Goal: Find specific page/section: Find specific page/section

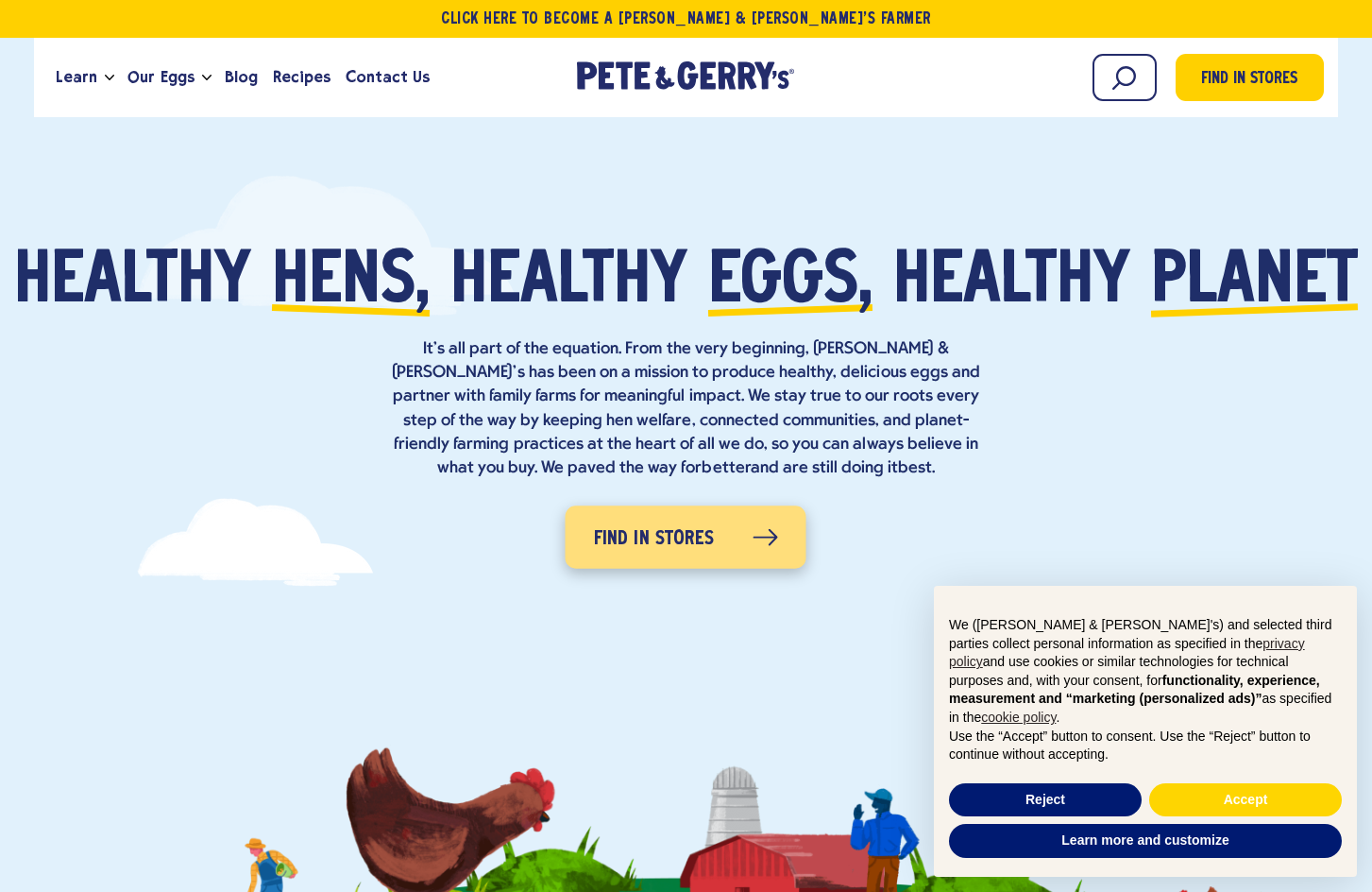
click at [655, 521] on span "Find in Stores" at bounding box center [654, 537] width 121 height 34
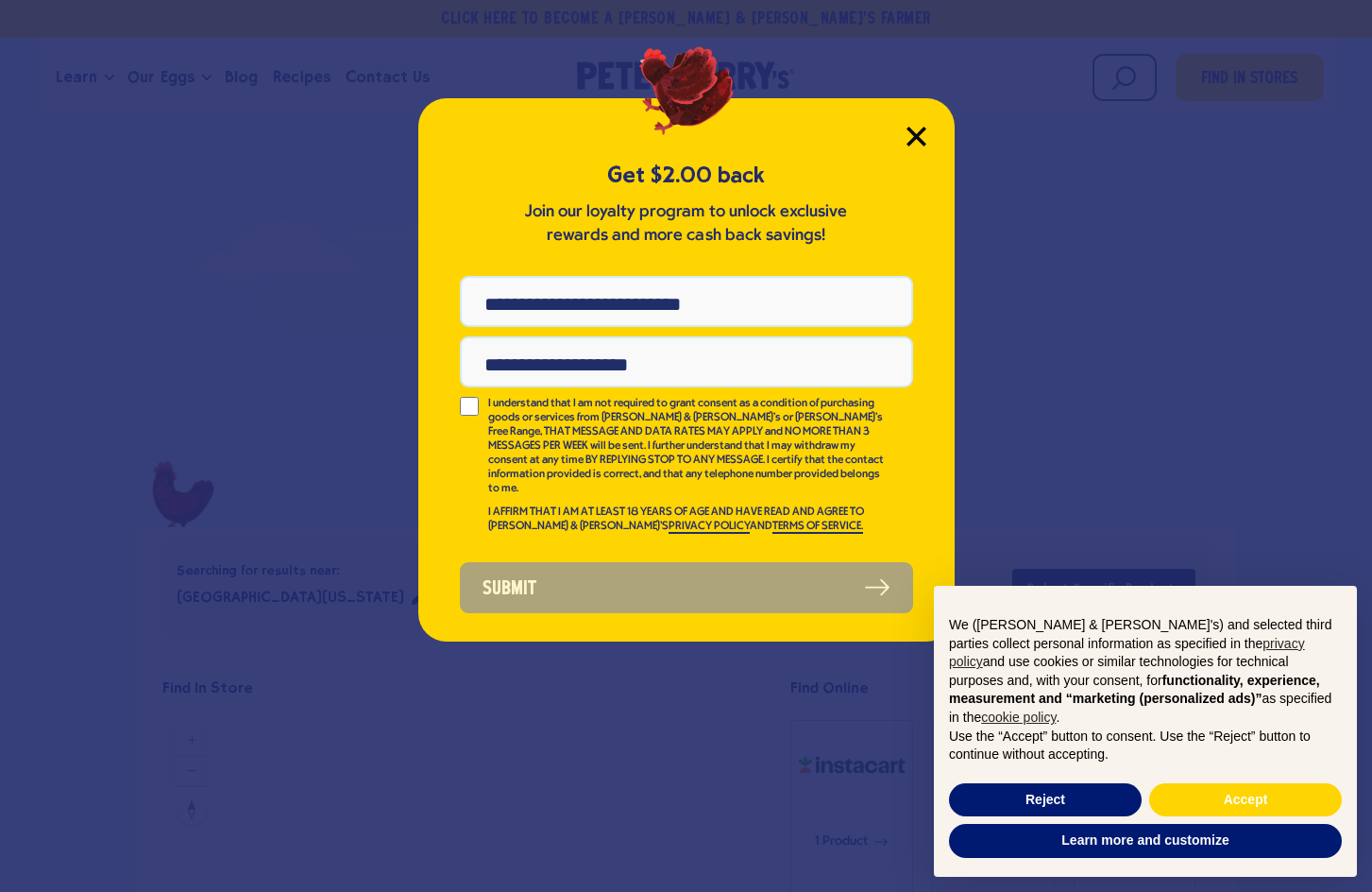
click at [914, 135] on icon "Close Modal" at bounding box center [915, 135] width 17 height 17
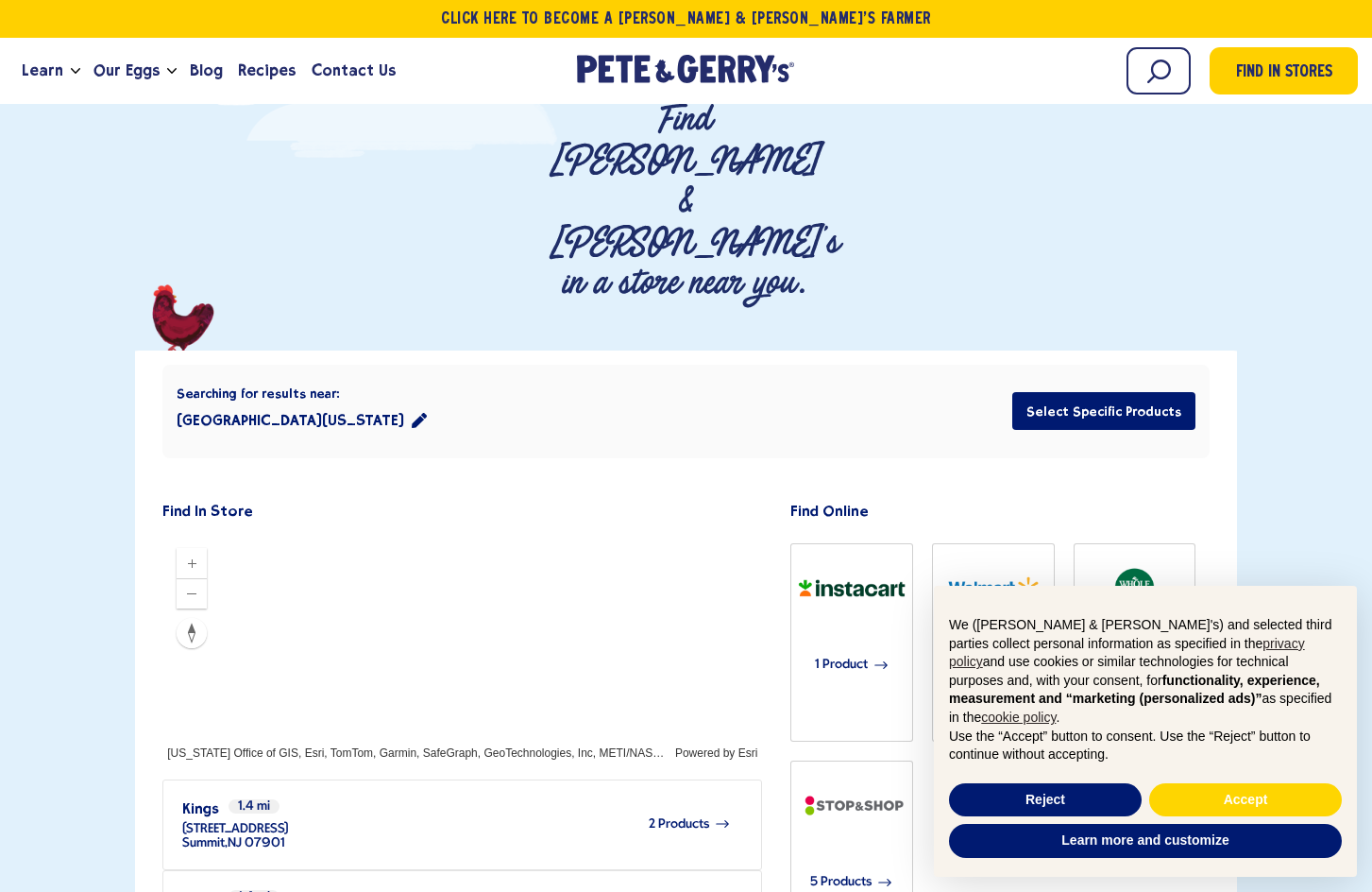
scroll to position [256, 0]
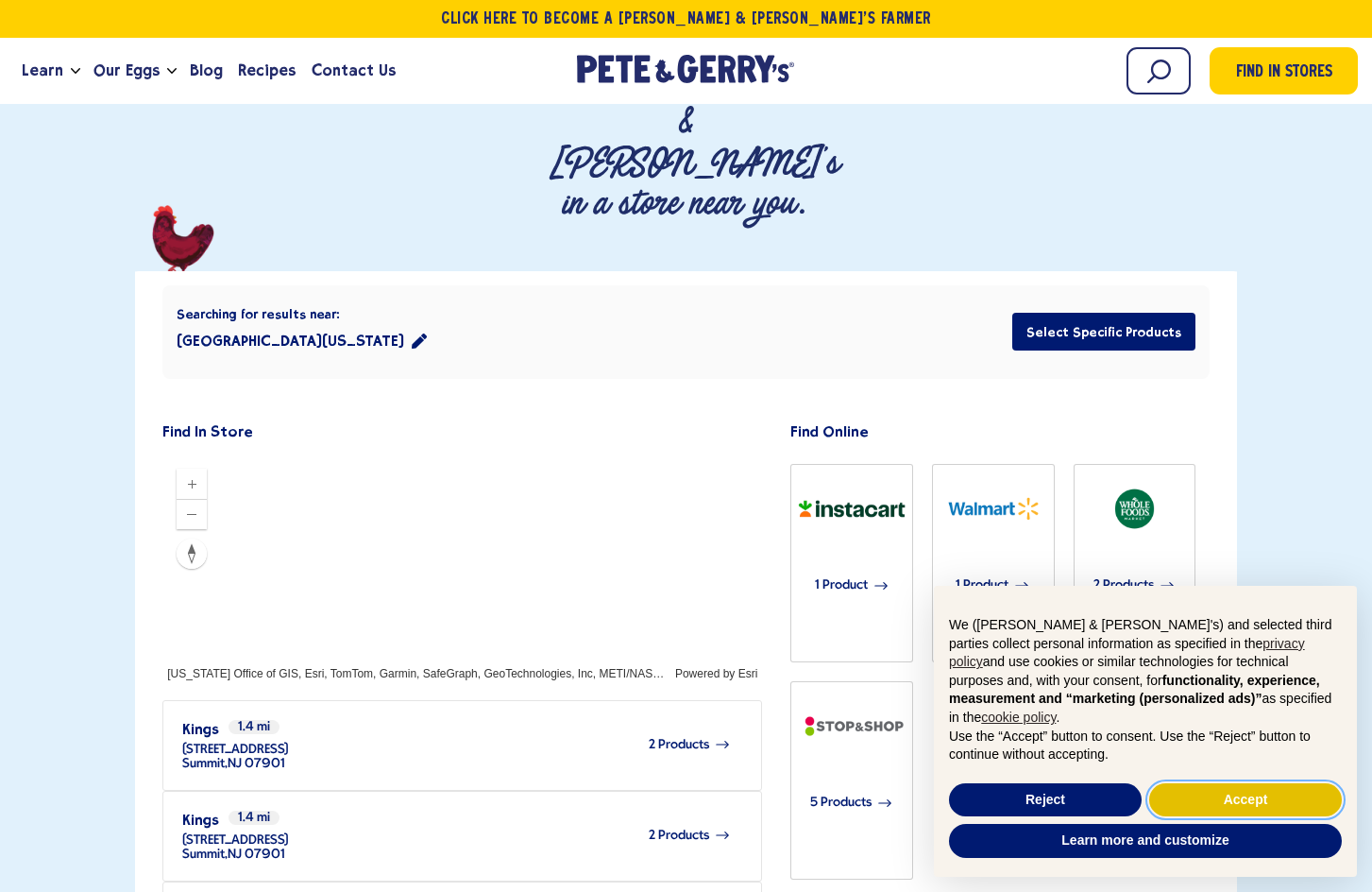
click at [1199, 798] on button "Accept" at bounding box center [1246, 800] width 193 height 34
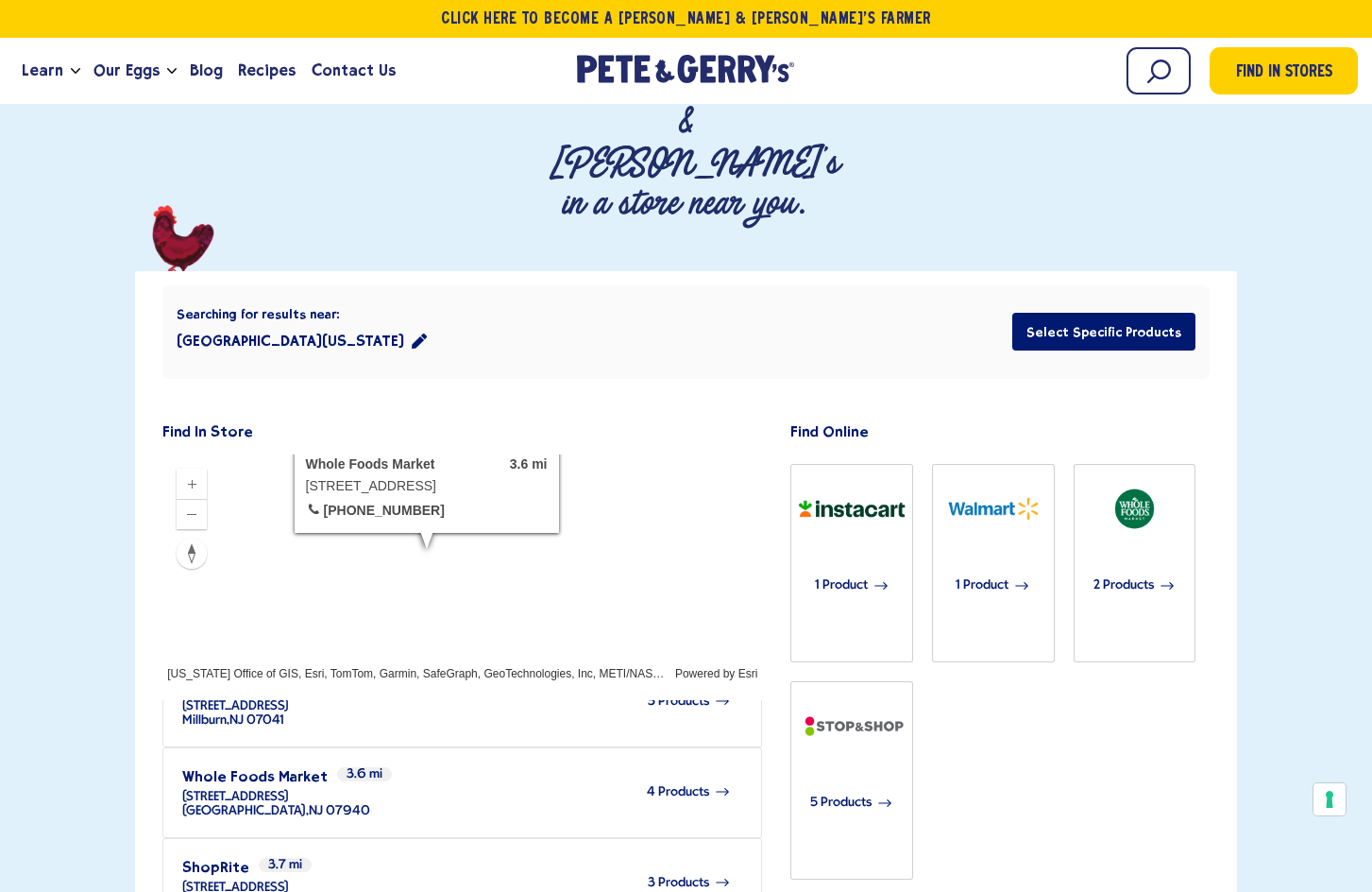
scroll to position [503, 0]
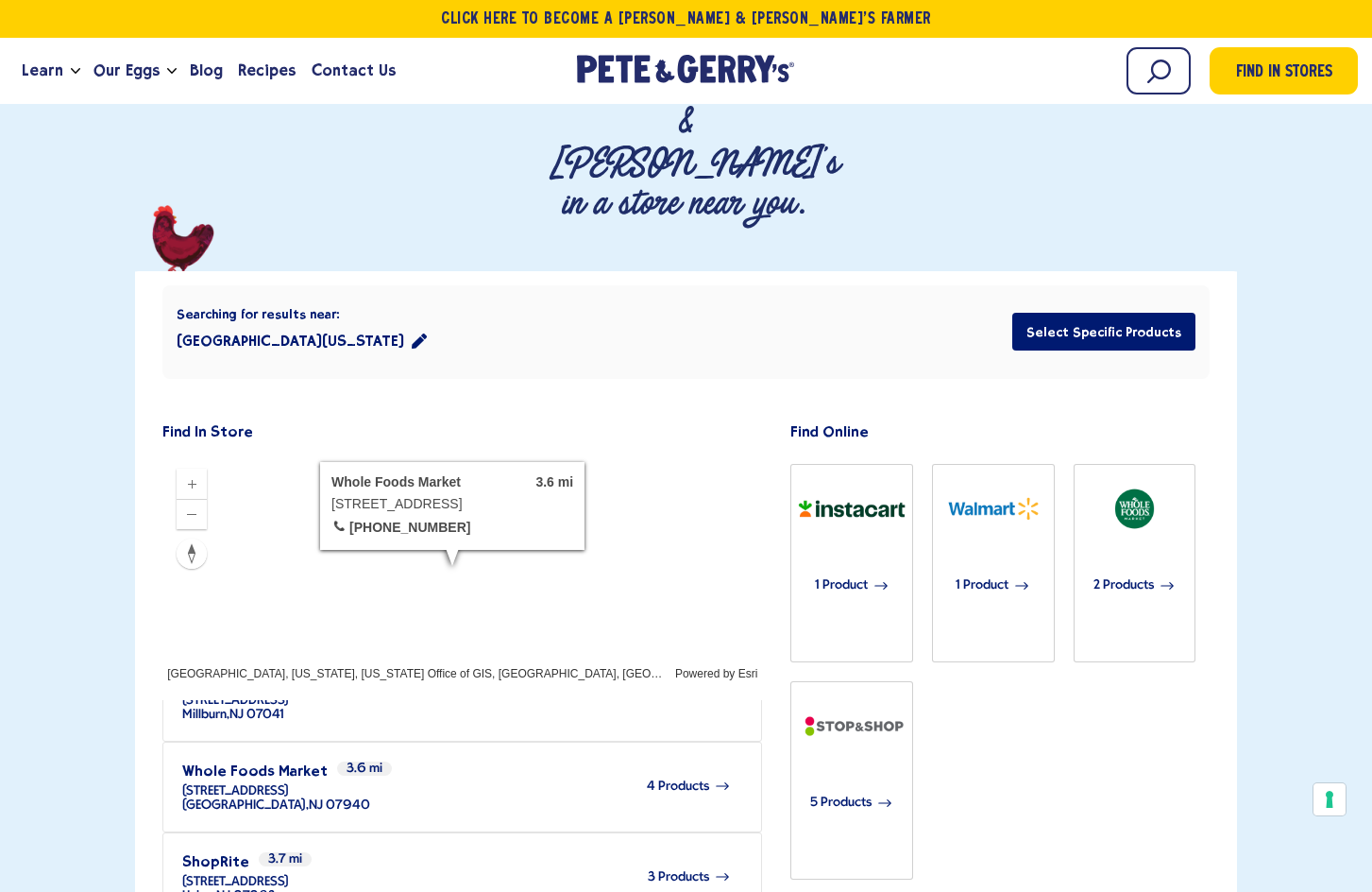
click at [684, 779] on span "4 Products" at bounding box center [678, 786] width 62 height 15
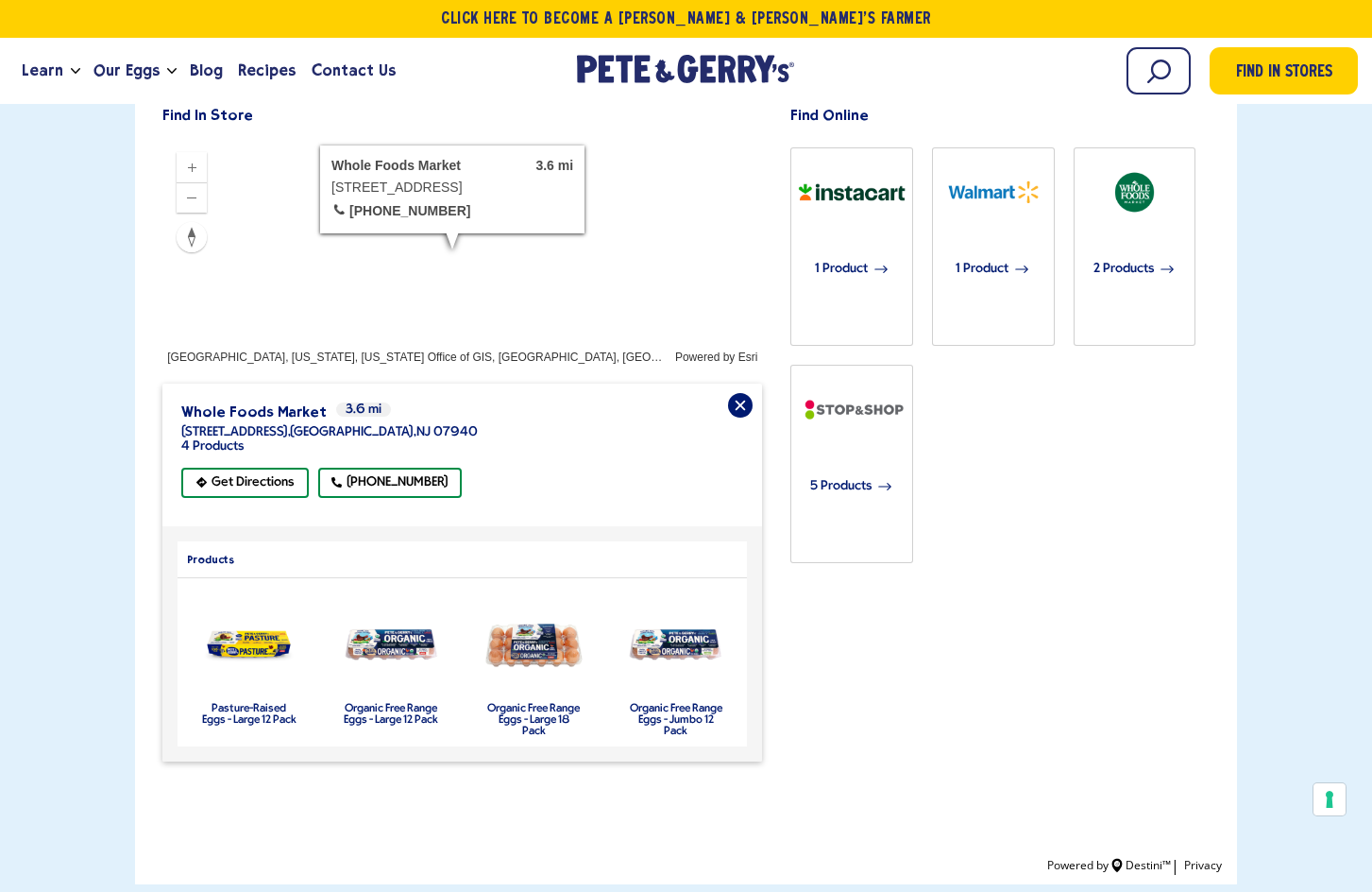
scroll to position [606, 0]
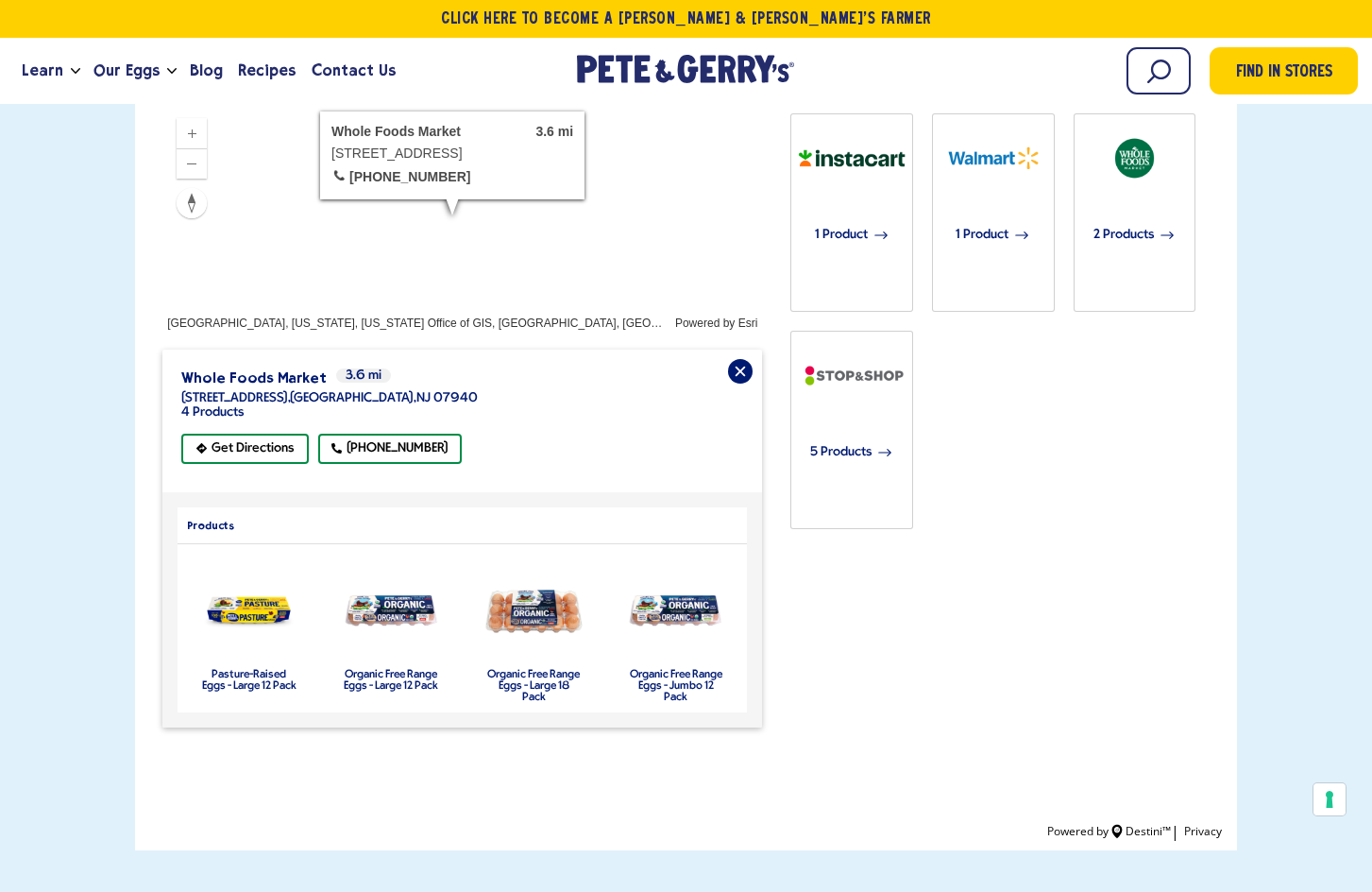
click at [515, 669] on label "Organic Free Range Eggs - Large 18 Pack" at bounding box center [533, 686] width 94 height 34
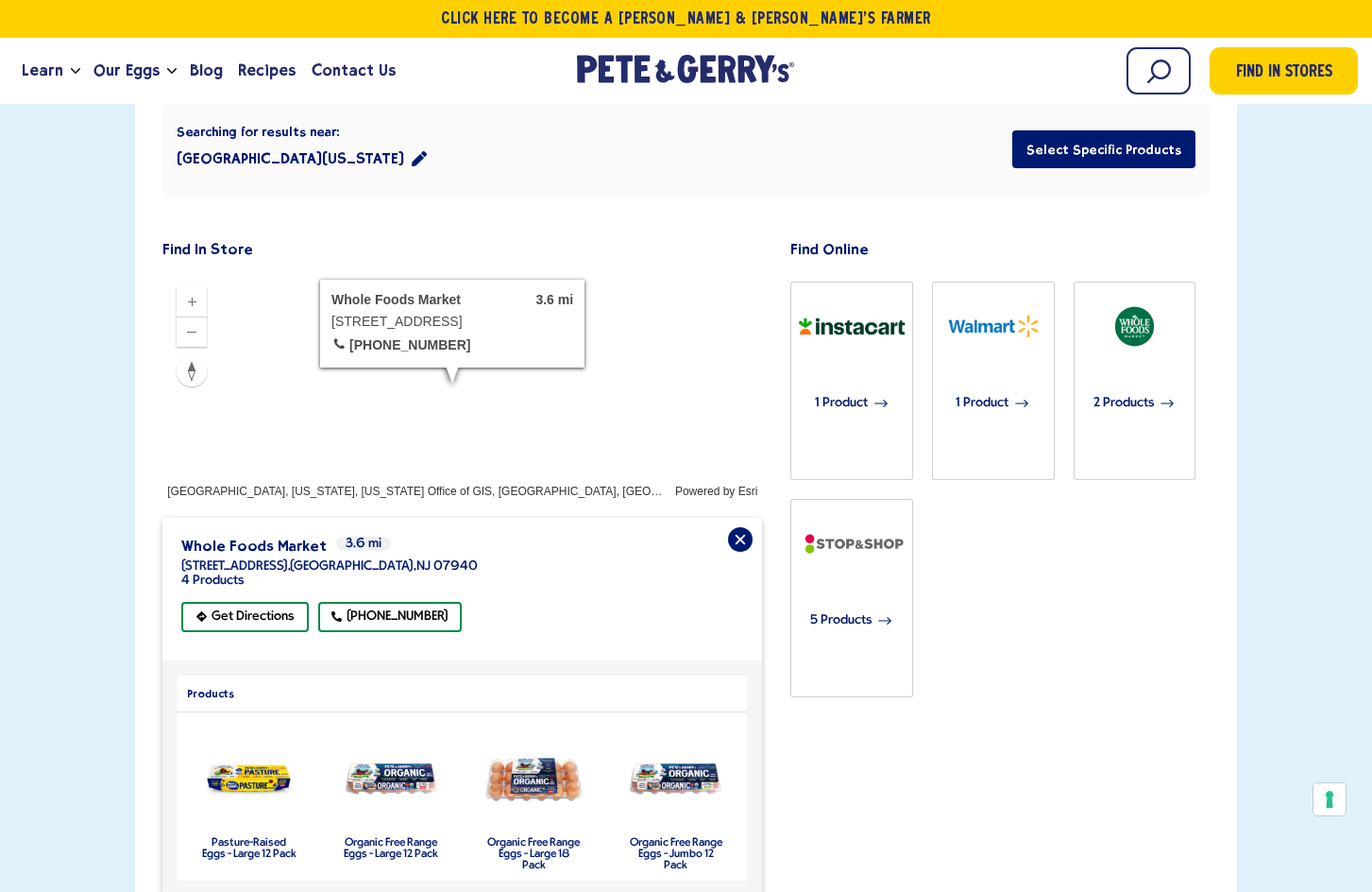
scroll to position [437, 0]
